Goal: Information Seeking & Learning: Understand process/instructions

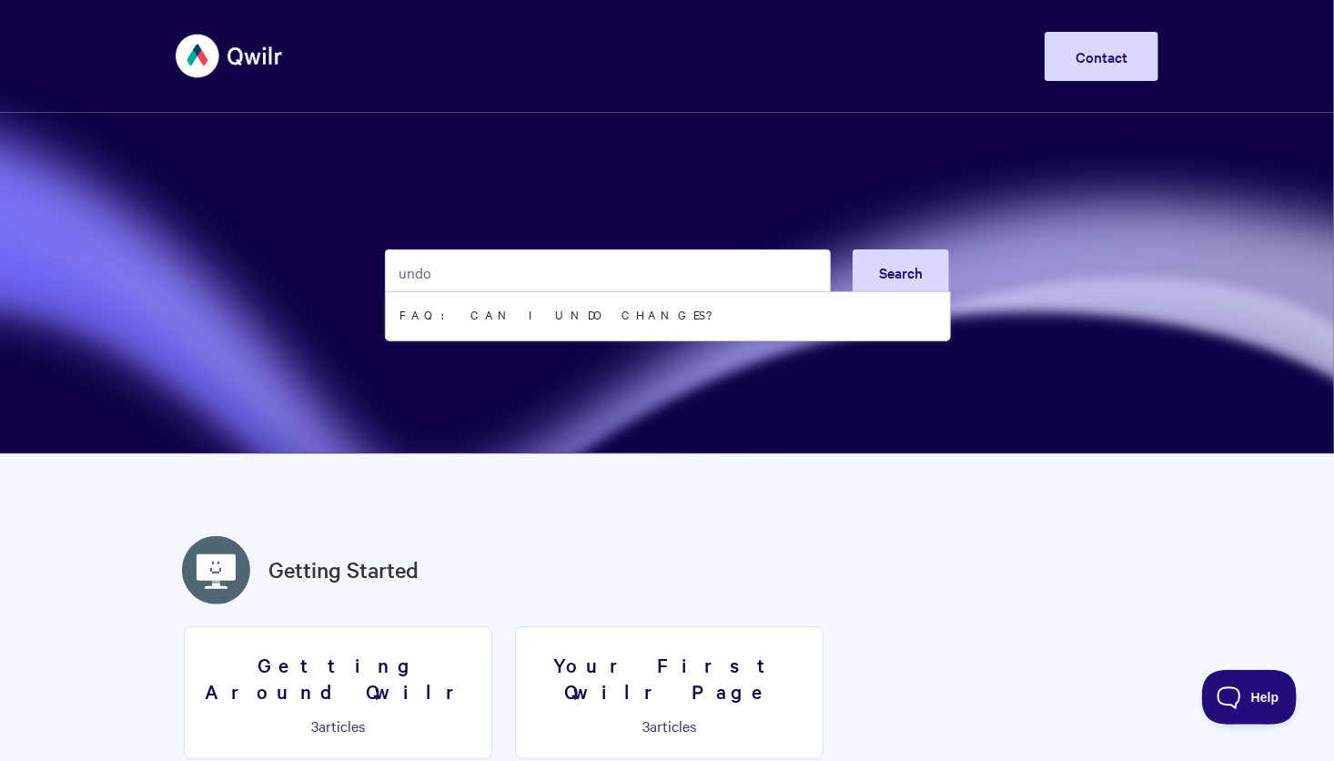
type input "undo"
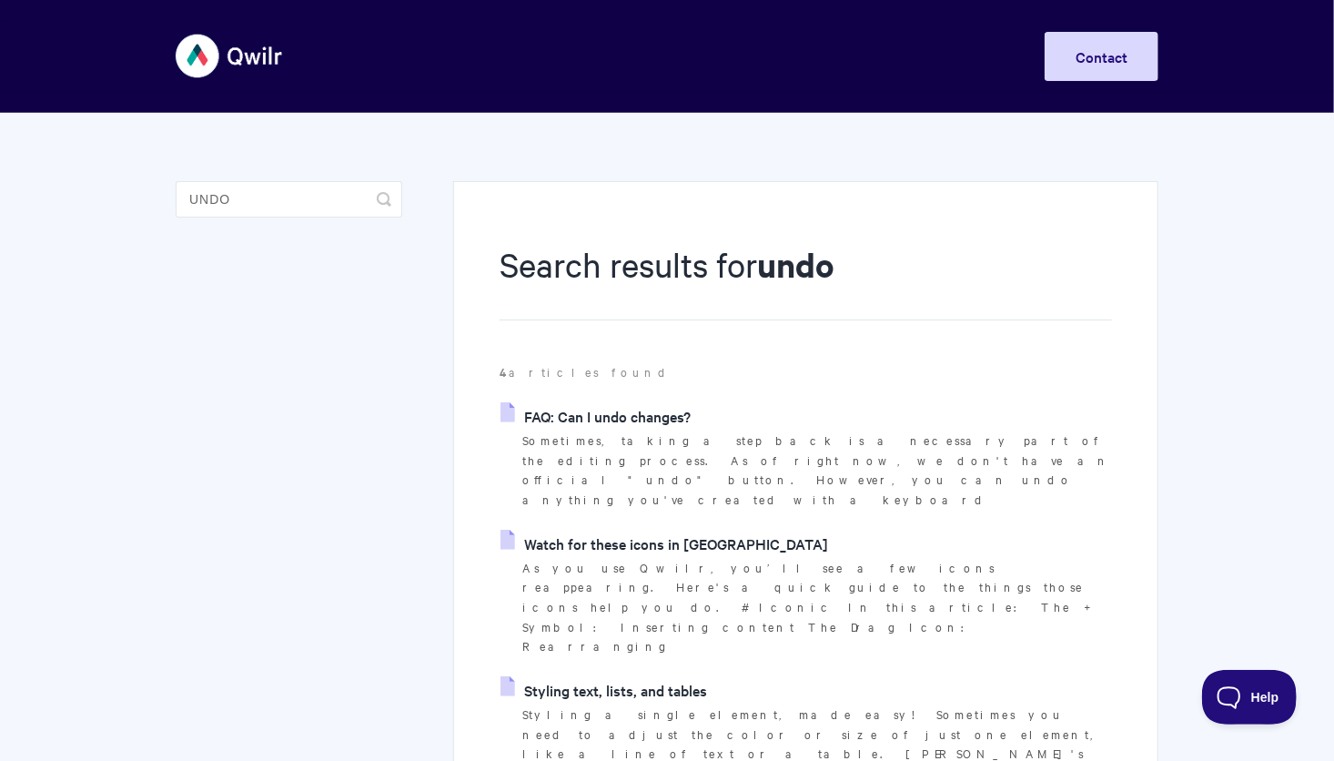
click at [650, 415] on link "FAQ: Can I undo changes?" at bounding box center [595, 415] width 190 height 27
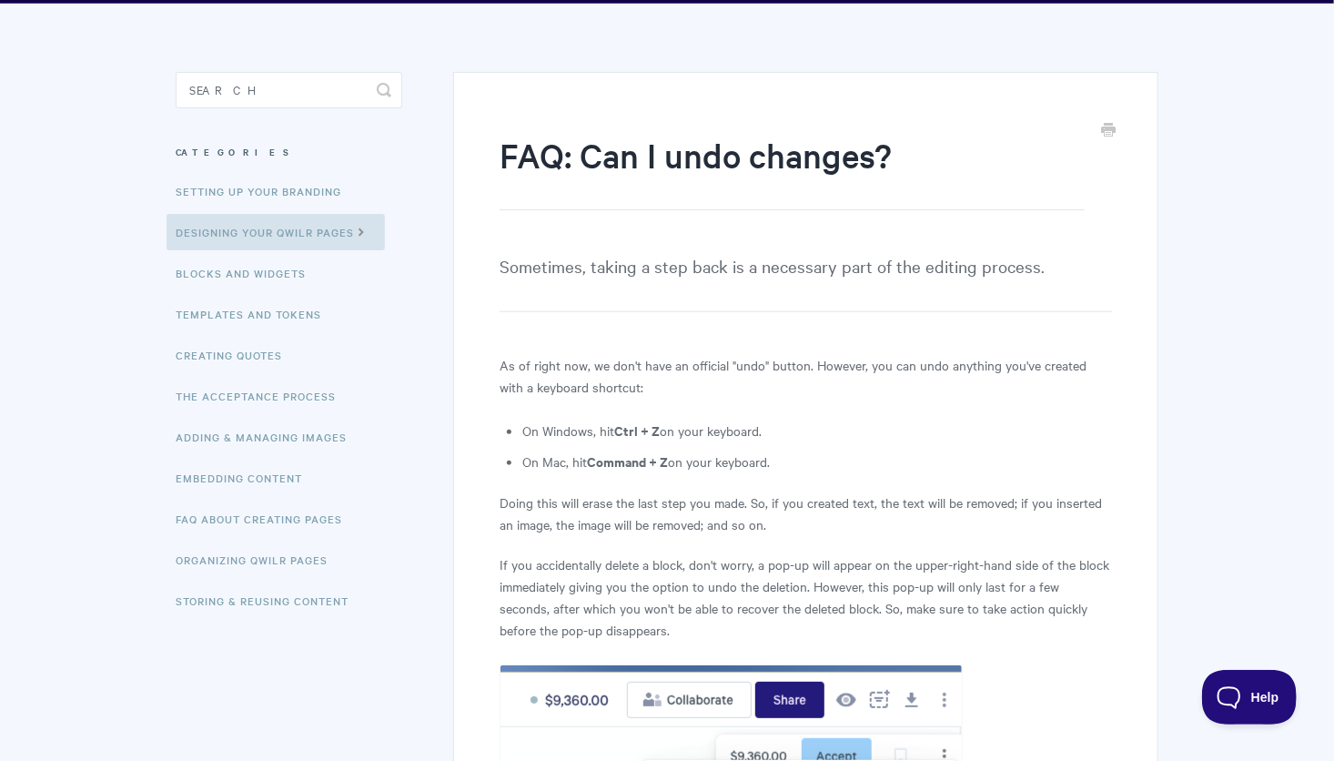
scroll to position [108, 0]
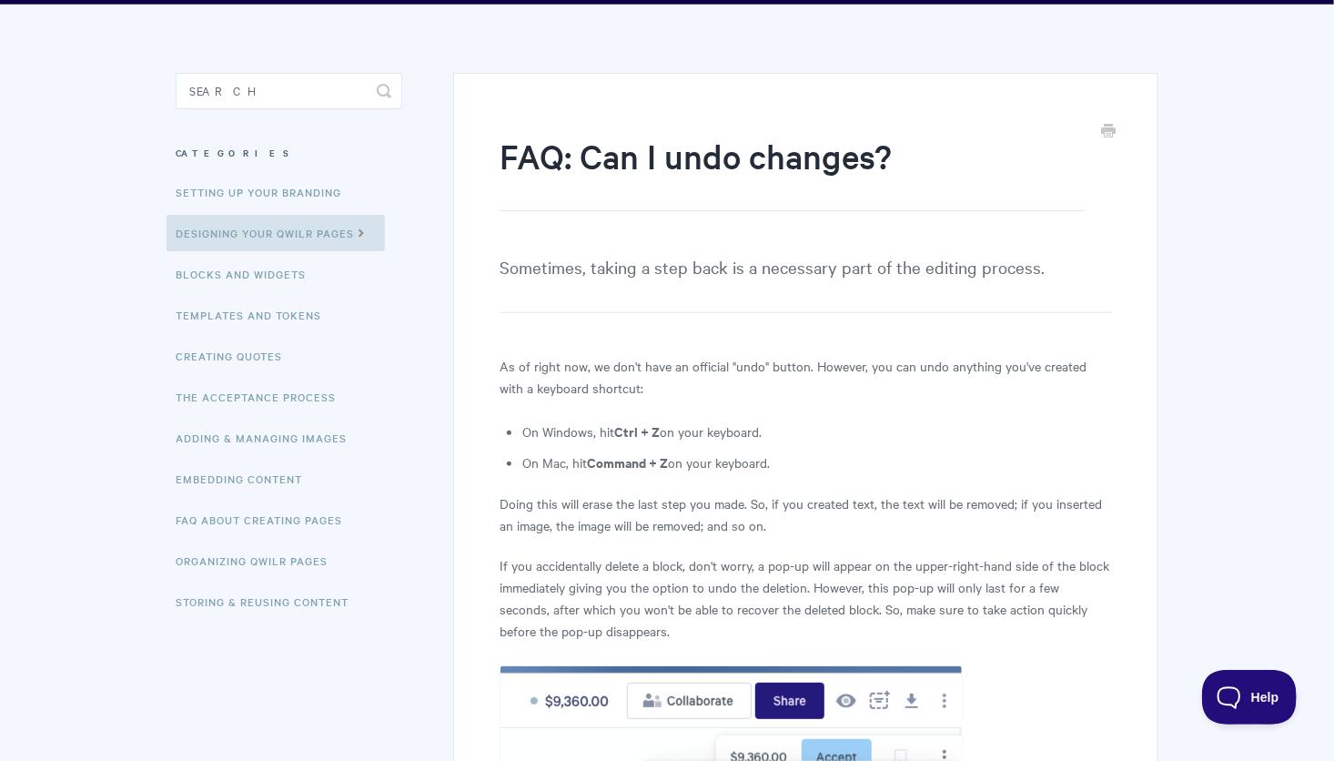
click at [299, 350] on li "Creating Quotes" at bounding box center [289, 356] width 227 height 36
click at [248, 366] on link "Creating Quotes" at bounding box center [230, 356] width 129 height 36
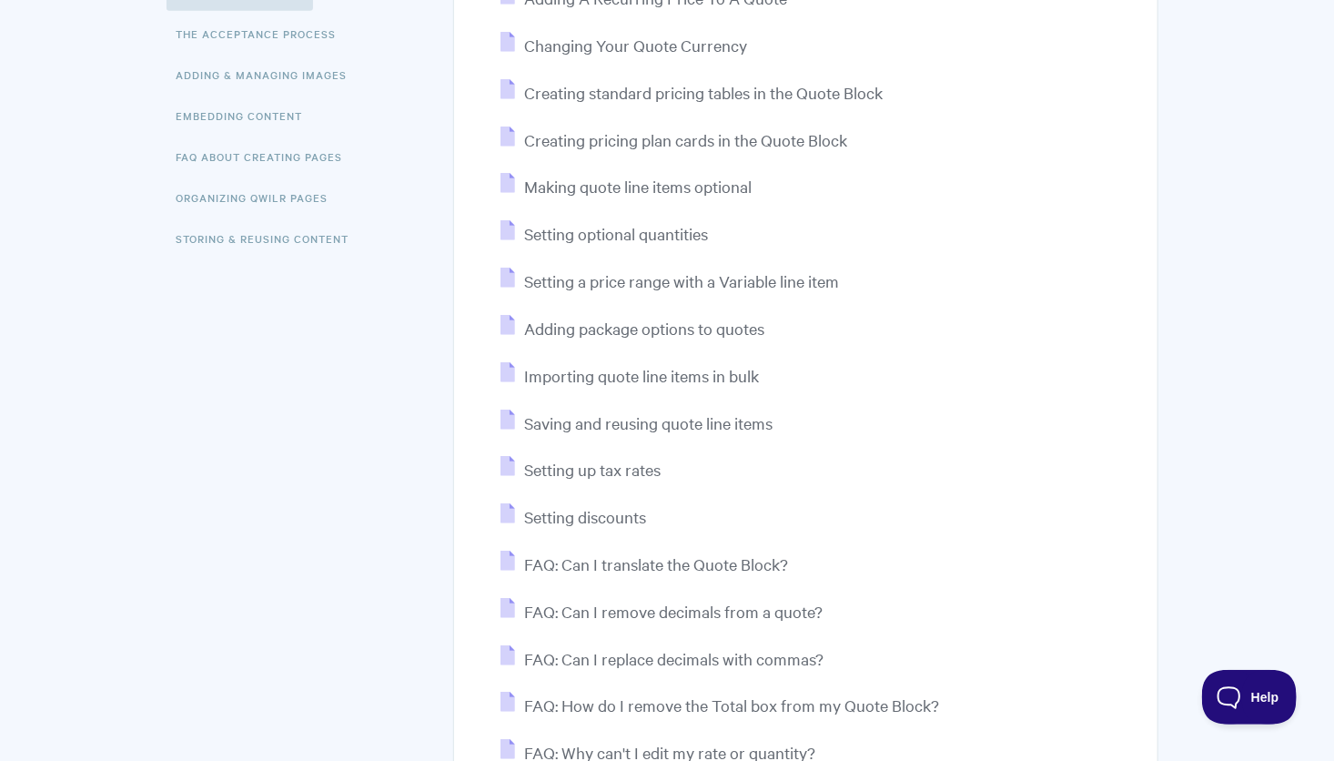
scroll to position [469, 0]
click at [741, 334] on span "Adding package options to quotes" at bounding box center [644, 329] width 240 height 21
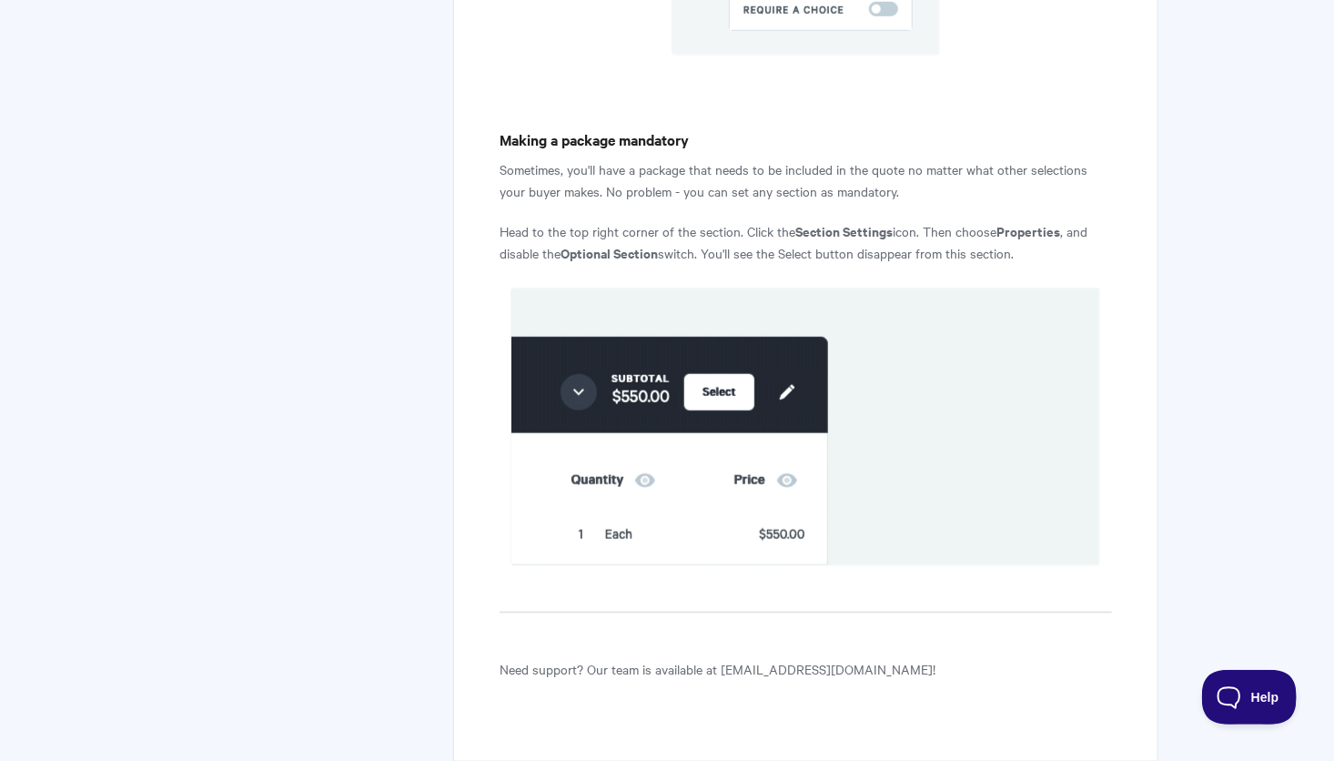
scroll to position [4120, 0]
